Goal: Information Seeking & Learning: Check status

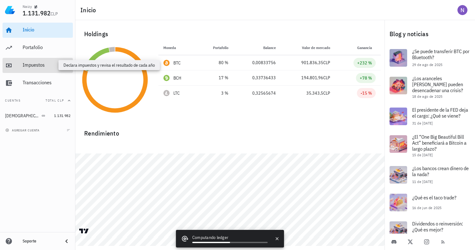
click at [36, 67] on div "Impuestos" at bounding box center [47, 65] width 48 height 6
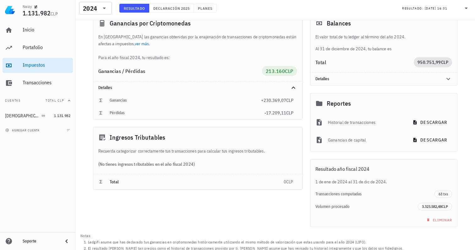
scroll to position [47, 0]
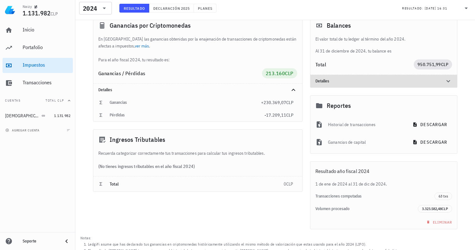
click at [327, 79] on div "Detalles" at bounding box center [377, 81] width 122 height 5
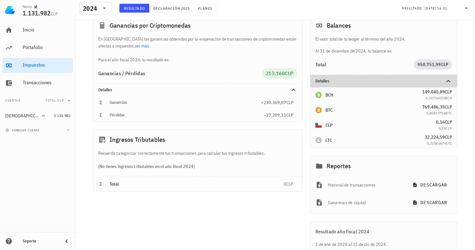
click at [327, 79] on div "Detalles" at bounding box center [377, 81] width 122 height 5
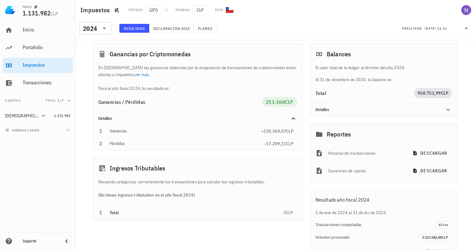
scroll to position [19, 0]
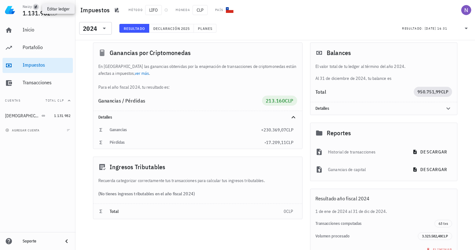
click at [37, 7] on icon "button" at bounding box center [36, 6] width 3 height 3
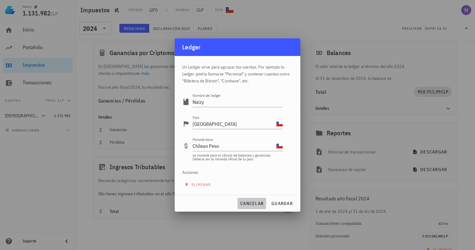
click at [256, 203] on span "cancelar" at bounding box center [252, 204] width 24 height 6
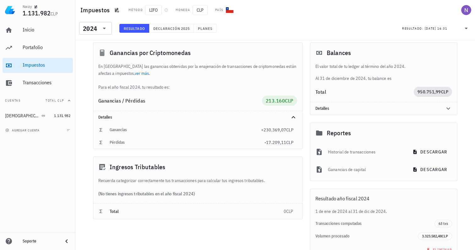
click at [49, 15] on span "1.131.982" at bounding box center [37, 13] width 28 height 8
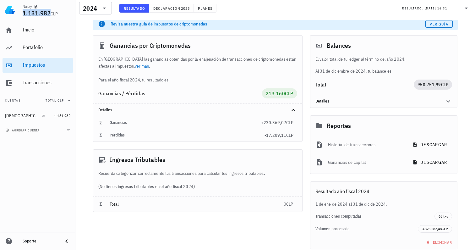
scroll to position [0, 0]
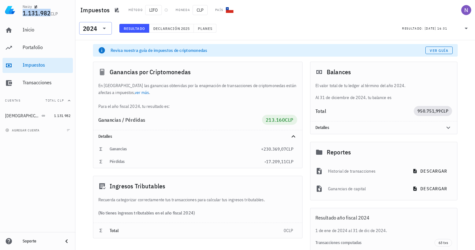
click at [101, 30] on icon at bounding box center [105, 29] width 8 height 8
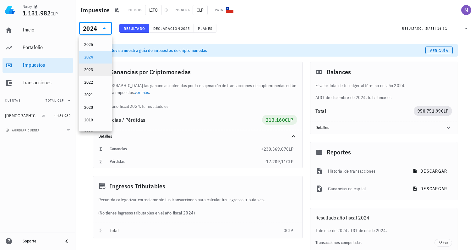
click at [96, 68] on div "2023" at bounding box center [95, 69] width 23 height 5
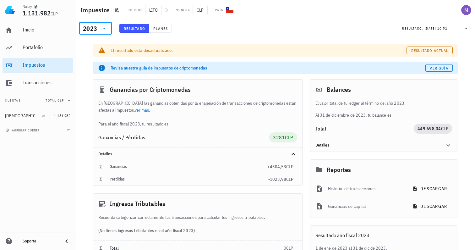
click at [94, 23] on div "2023" at bounding box center [91, 28] width 16 height 13
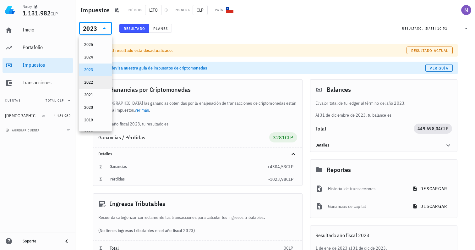
click at [92, 86] on div "2022" at bounding box center [95, 82] width 23 height 10
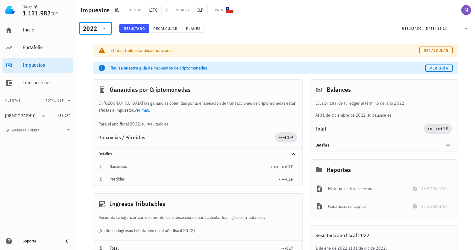
click at [95, 30] on div "2022" at bounding box center [90, 28] width 14 height 6
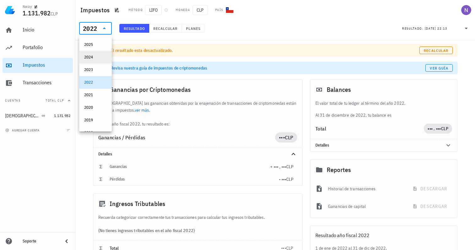
click at [98, 60] on div "2024" at bounding box center [95, 57] width 23 height 10
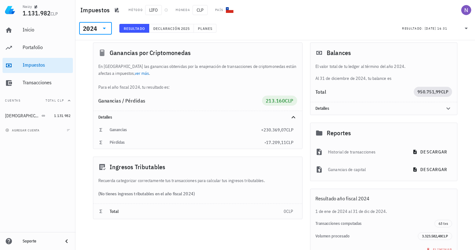
scroll to position [13, 0]
